Goal: Use online tool/utility: Use online tool/utility

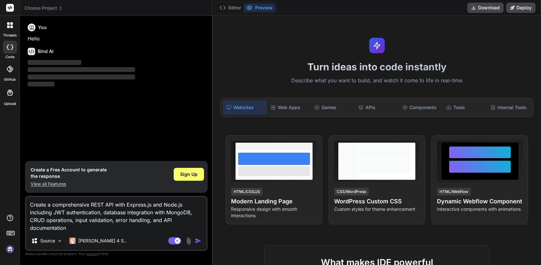
type textarea "x"
click at [114, 219] on textarea "Create a comprehensive REST API with Express.js and Node.js including JWT authe…" at bounding box center [116, 214] width 180 height 35
type textarea "x"
